Goal: Task Accomplishment & Management: Manage account settings

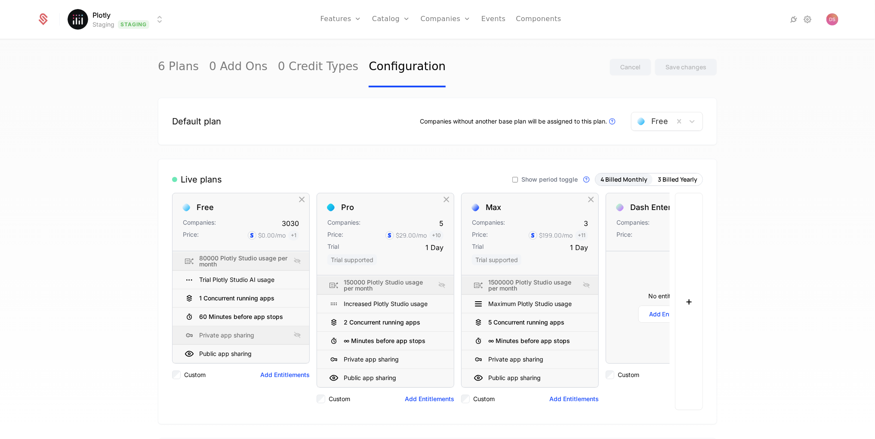
scroll to position [149, 0]
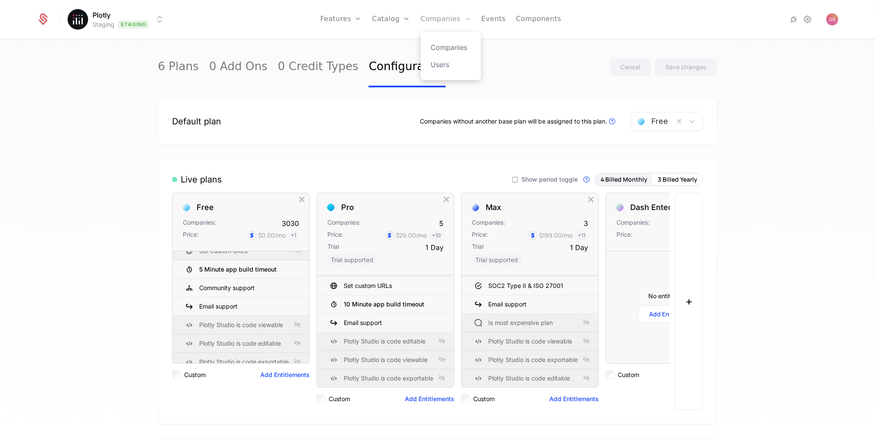
click at [437, 22] on link "Companies" at bounding box center [446, 19] width 50 height 39
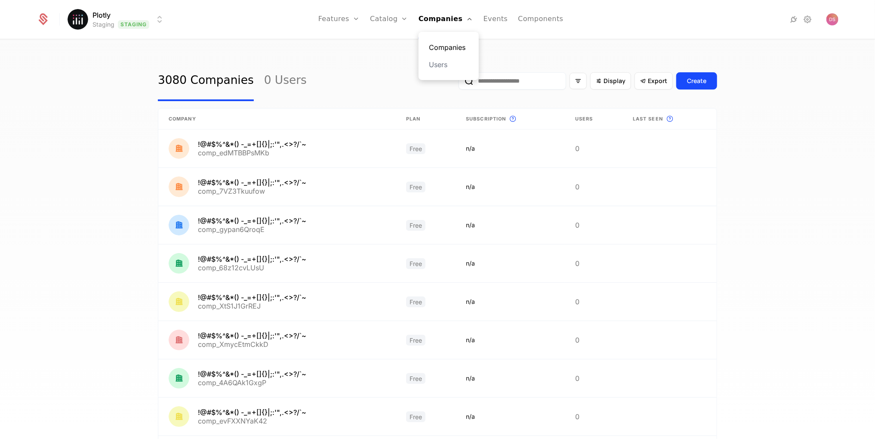
click at [445, 43] on link "Companies" at bounding box center [449, 47] width 40 height 10
click at [506, 79] on input "email" at bounding box center [512, 80] width 108 height 17
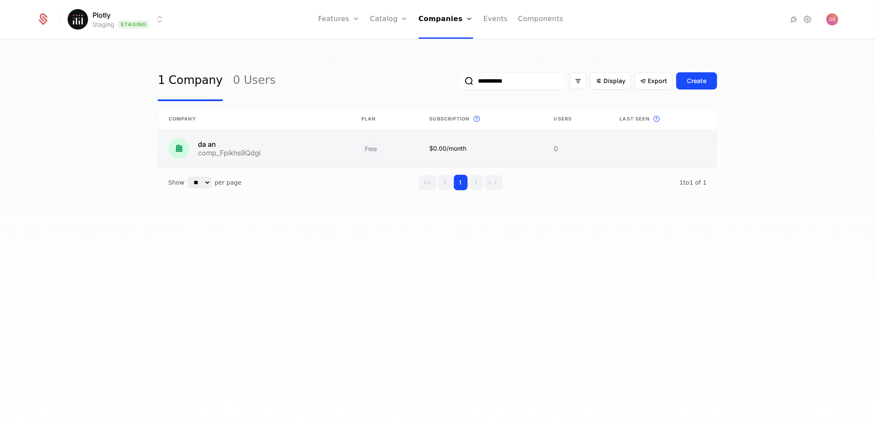
type input "**********"
click at [510, 151] on link at bounding box center [481, 148] width 124 height 38
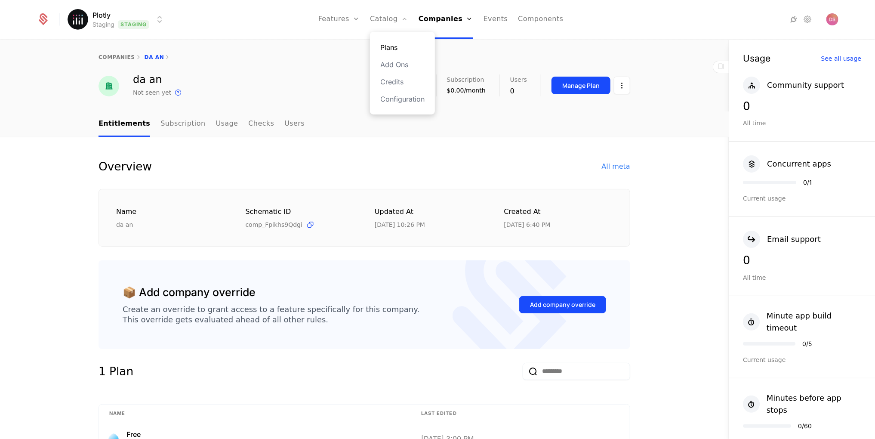
click at [404, 44] on link "Plans" at bounding box center [402, 47] width 44 height 10
click at [583, 88] on div "Manage Plan" at bounding box center [580, 85] width 37 height 9
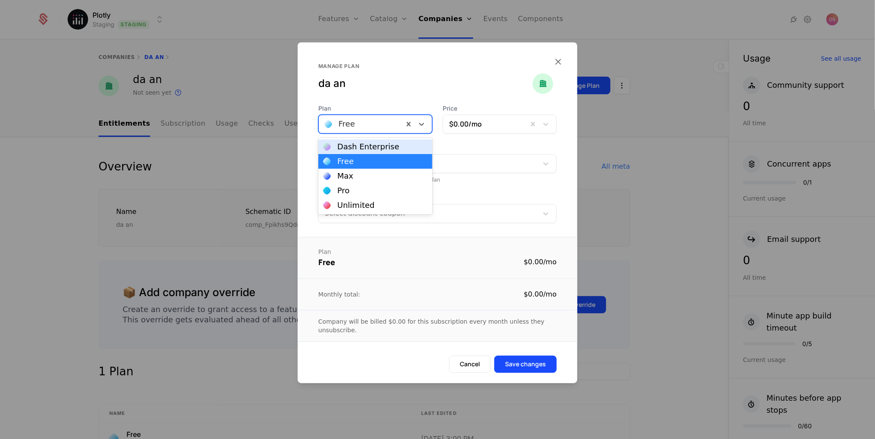
click at [387, 127] on div at bounding box center [361, 124] width 73 height 12
click at [373, 201] on div "Unlimited" at bounding box center [375, 205] width 104 height 8
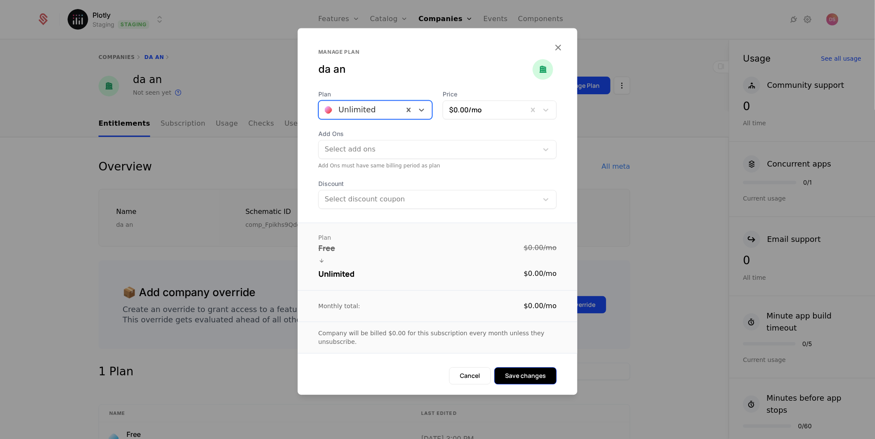
click at [525, 370] on button "Save changes" at bounding box center [525, 375] width 62 height 17
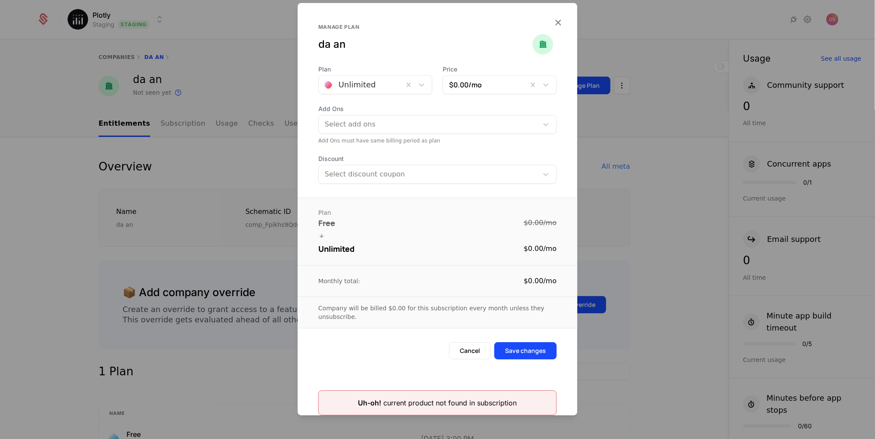
click at [615, 259] on div at bounding box center [437, 219] width 875 height 439
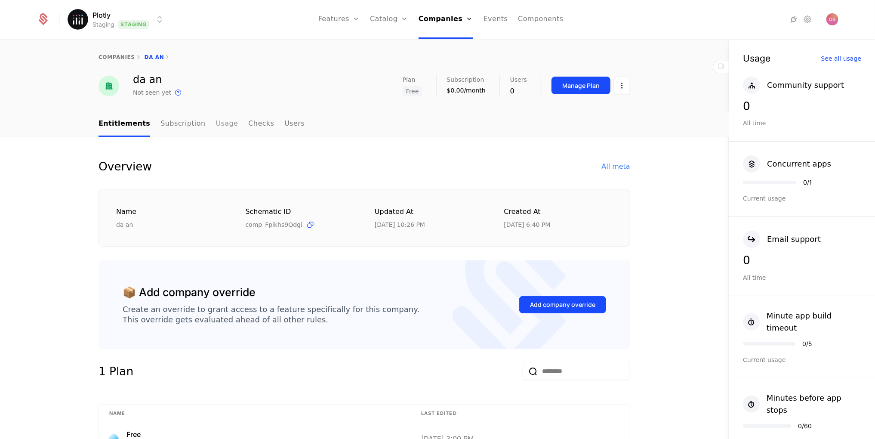
click at [220, 120] on link "Usage" at bounding box center [227, 123] width 22 height 25
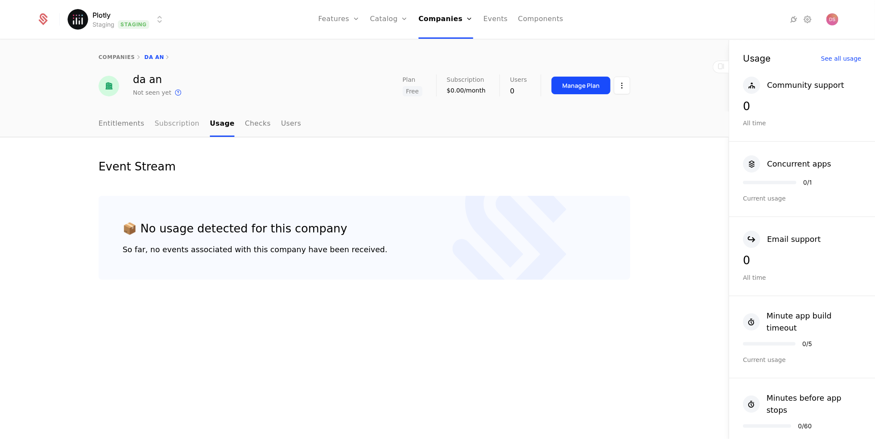
click at [182, 124] on link "Subscription" at bounding box center [177, 123] width 45 height 25
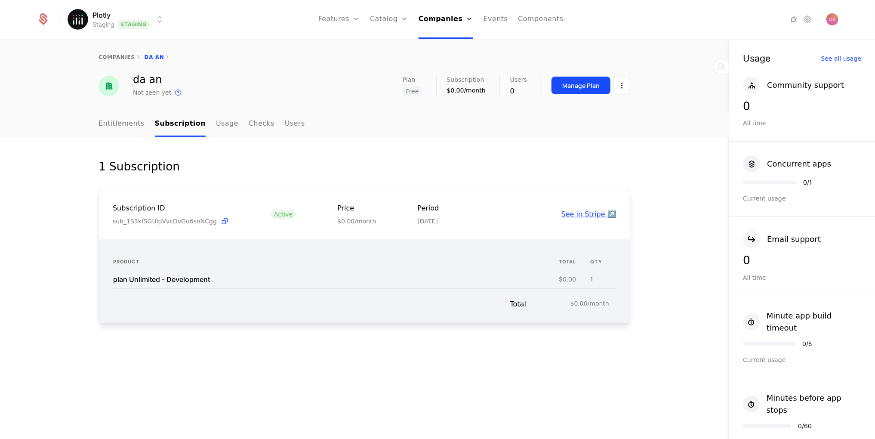
click at [597, 214] on link "See in Stripe ↗️" at bounding box center [588, 214] width 55 height 8
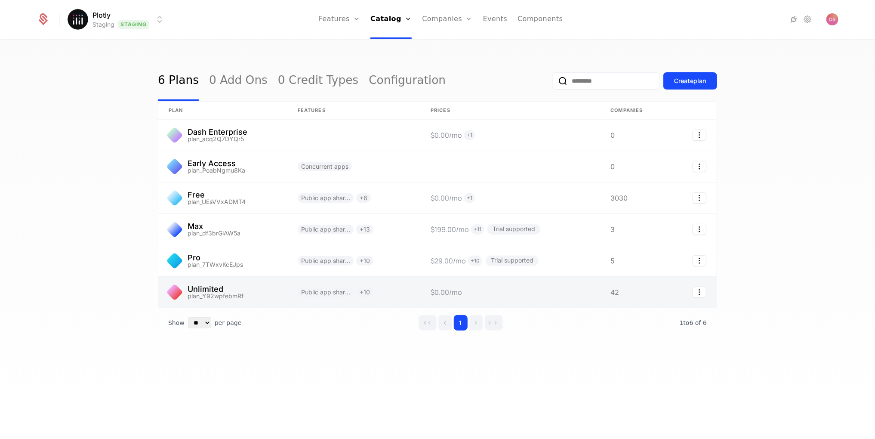
click at [277, 294] on link at bounding box center [222, 292] width 129 height 31
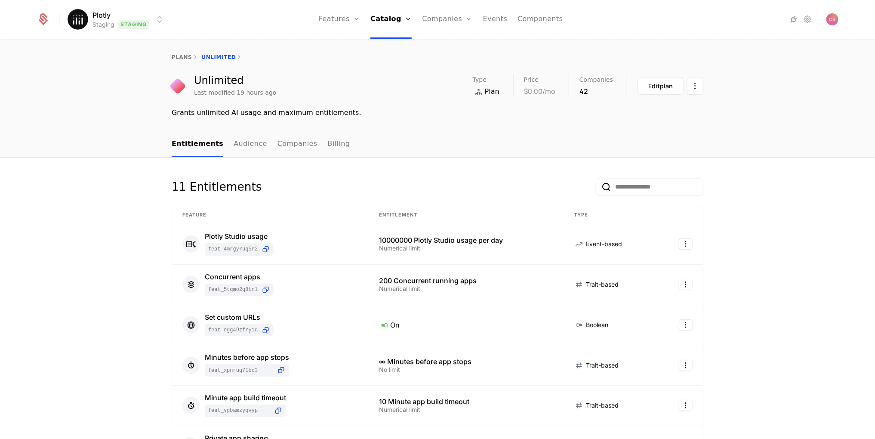
click at [310, 140] on ul "Entitlements Audience Companies Billing" at bounding box center [261, 144] width 178 height 25
click at [304, 141] on link "Companies" at bounding box center [297, 144] width 40 height 25
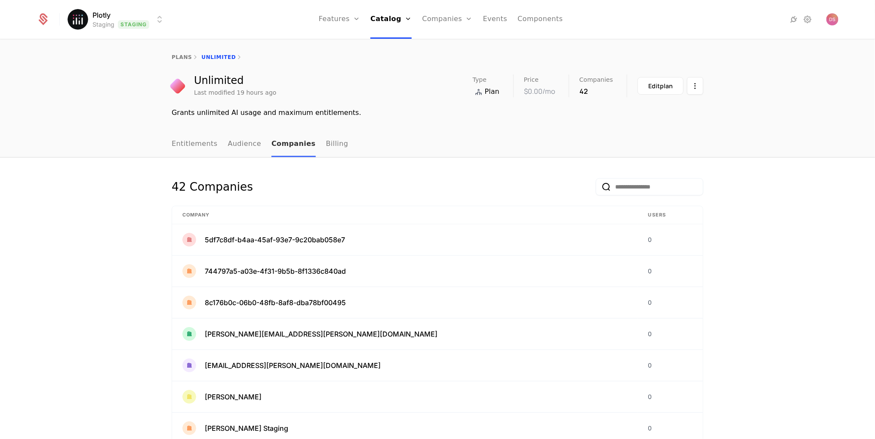
scroll to position [146, 0]
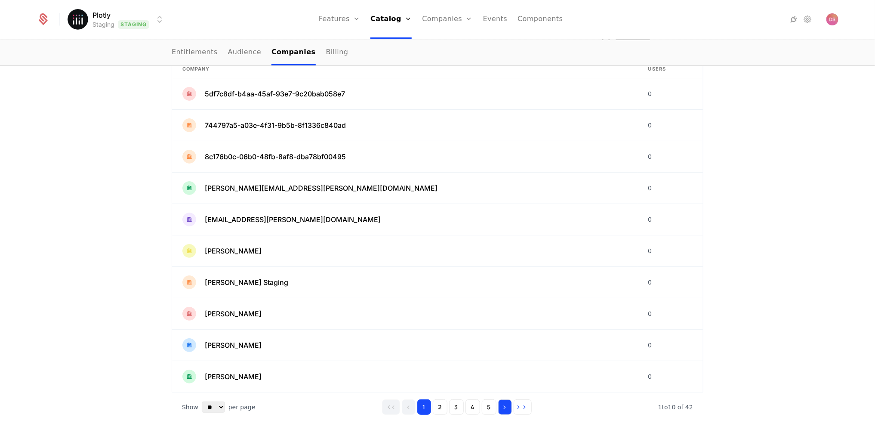
click at [502, 404] on icon "Go to next page" at bounding box center [505, 407] width 6 height 6
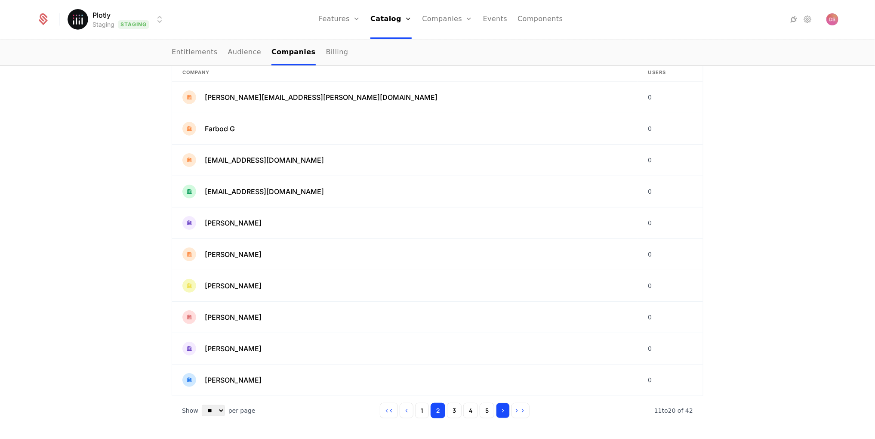
scroll to position [146, 0]
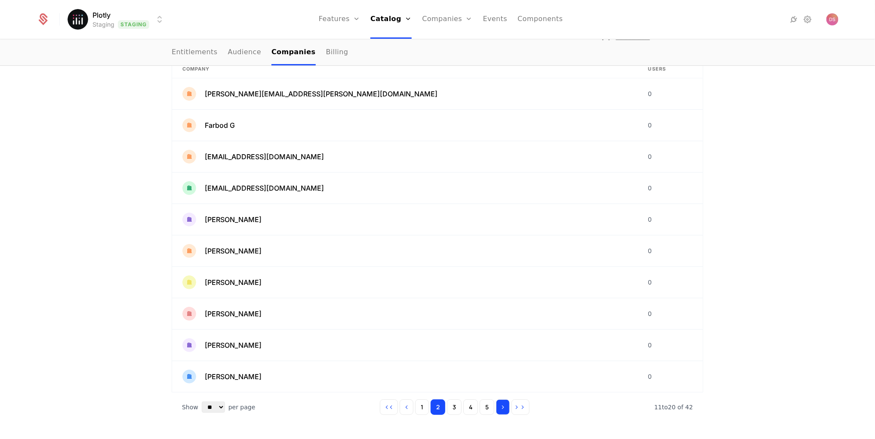
click at [502, 404] on icon "Go to next page" at bounding box center [503, 407] width 6 height 6
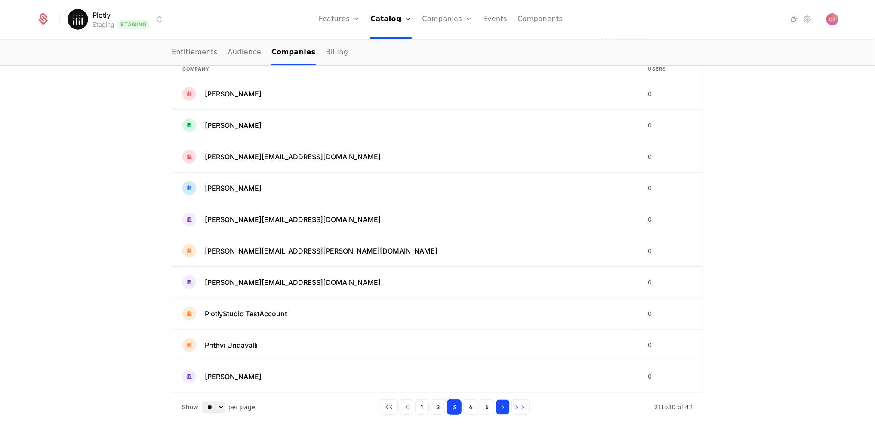
click at [502, 404] on icon "Go to next page" at bounding box center [503, 407] width 6 height 6
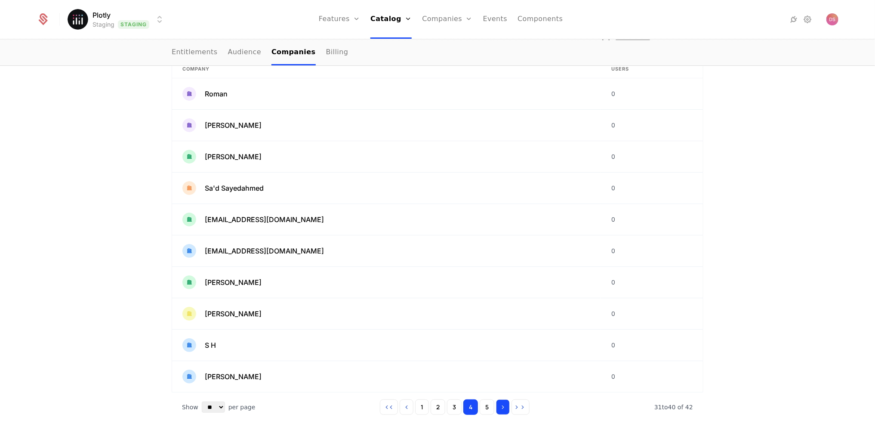
click at [502, 404] on icon "Go to next page" at bounding box center [503, 407] width 6 height 6
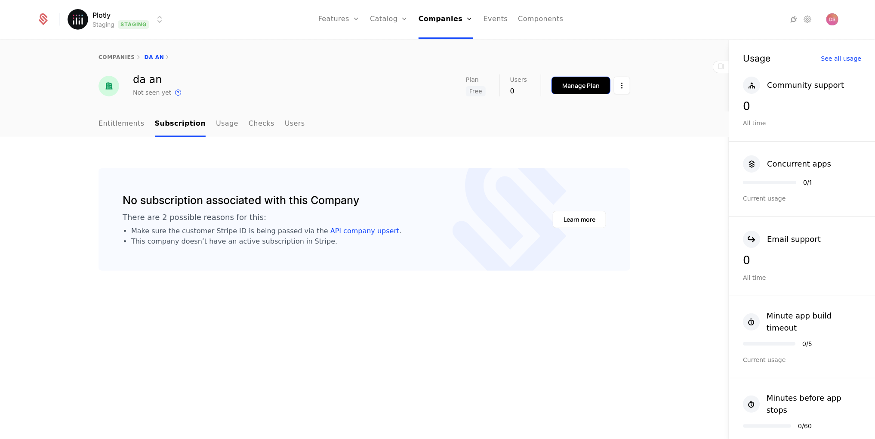
click at [570, 86] on div "Manage Plan" at bounding box center [580, 85] width 37 height 9
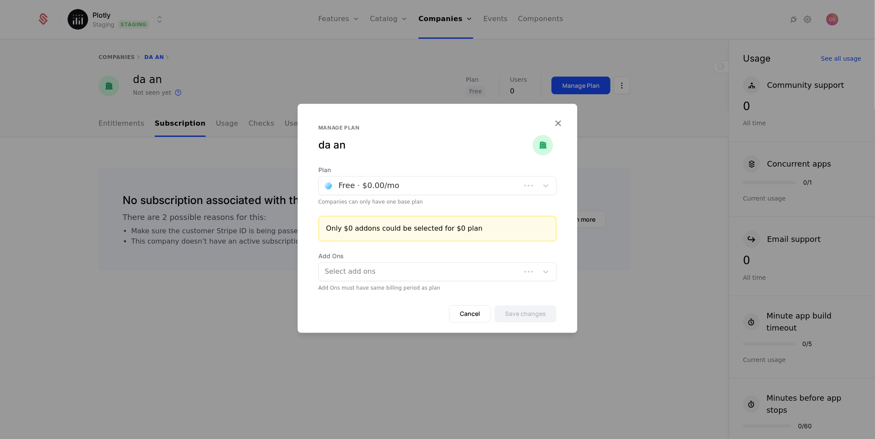
click at [378, 183] on div at bounding box center [420, 185] width 190 height 12
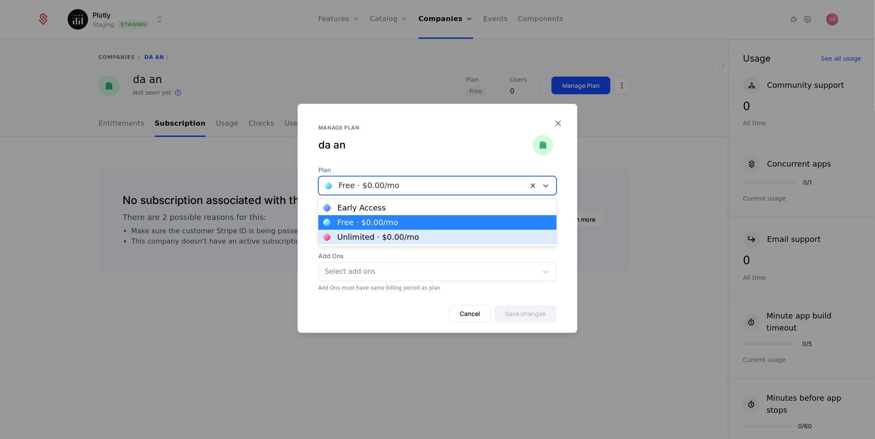
click at [356, 238] on div "Unlimited · $0.00 /mo" at bounding box center [378, 237] width 82 height 8
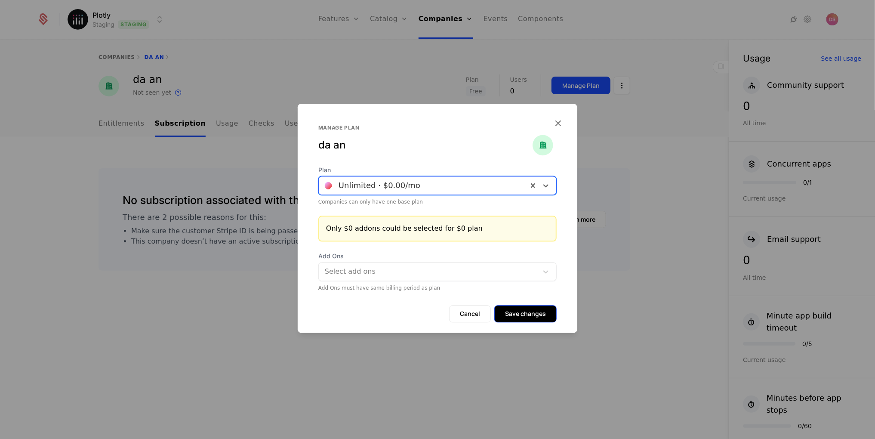
click at [522, 316] on button "Save changes" at bounding box center [525, 313] width 62 height 17
